Goal: Task Accomplishment & Management: Complete application form

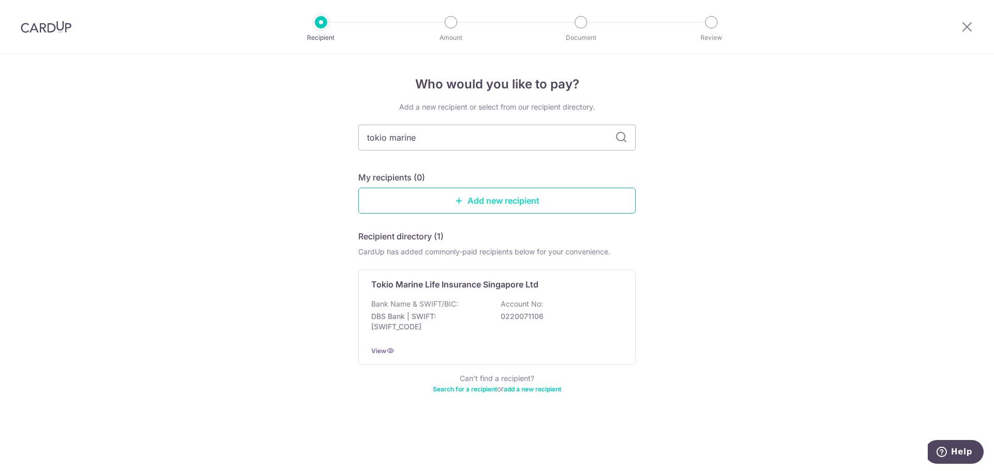
drag, startPoint x: 0, startPoint y: 0, endPoint x: 525, endPoint y: 203, distance: 563.1
click at [525, 203] on link "Add new recipient" at bounding box center [496, 201] width 277 height 26
